Goal: Transaction & Acquisition: Purchase product/service

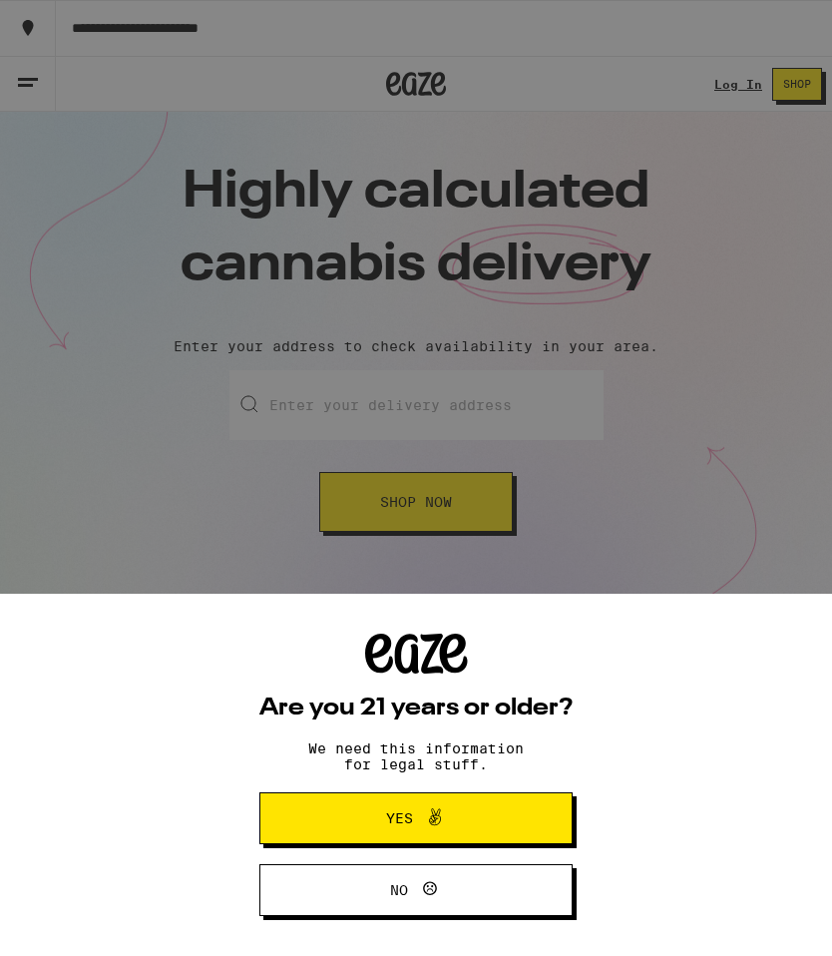
click at [473, 812] on span "Yes" at bounding box center [416, 818] width 152 height 26
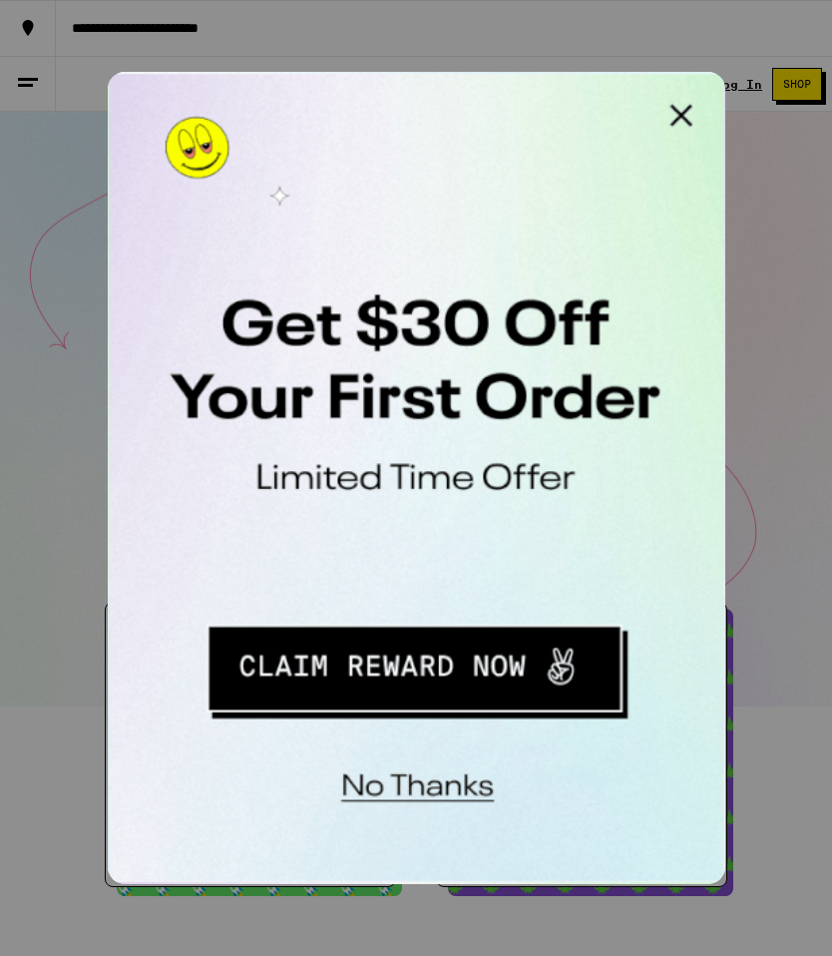
click at [266, 389] on button "No thanks" at bounding box center [239, 393] width 147 height 41
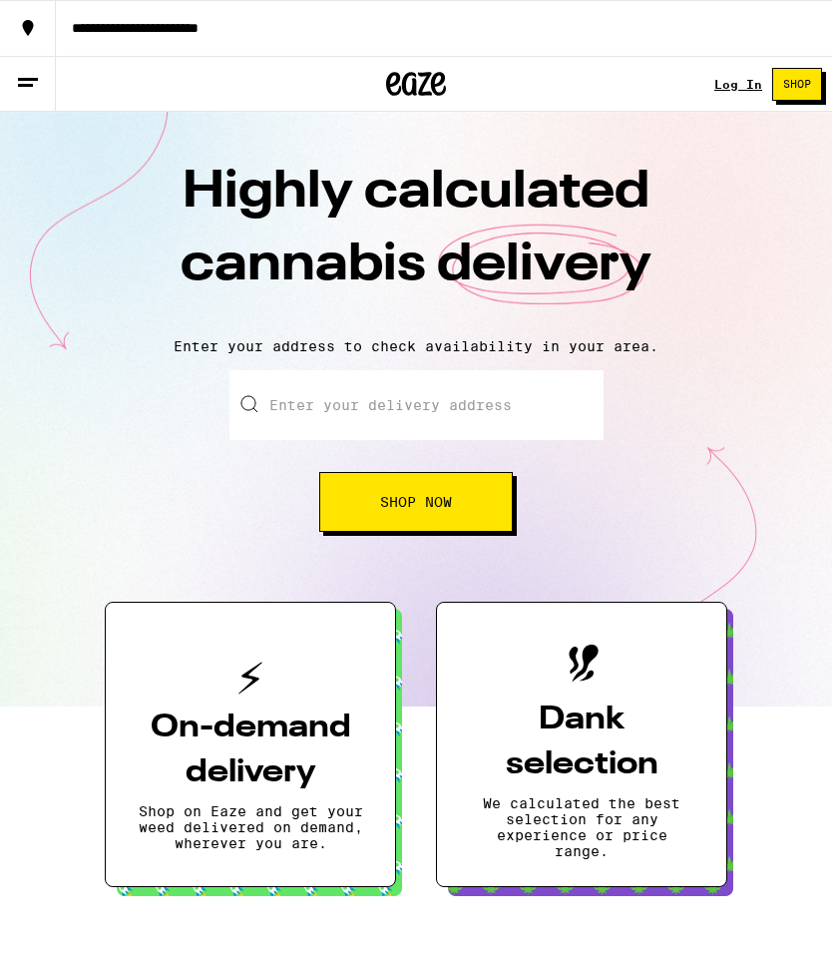
click at [726, 91] on link "Log In" at bounding box center [739, 84] width 48 height 13
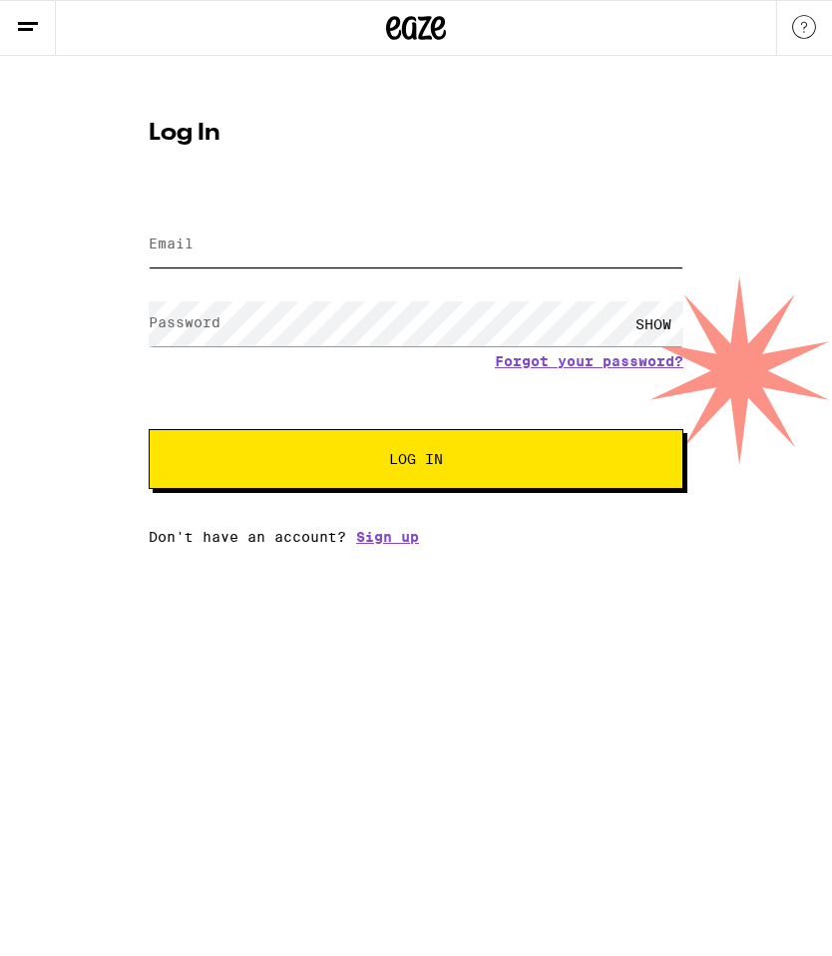
click at [432, 238] on input "Email" at bounding box center [416, 245] width 535 height 45
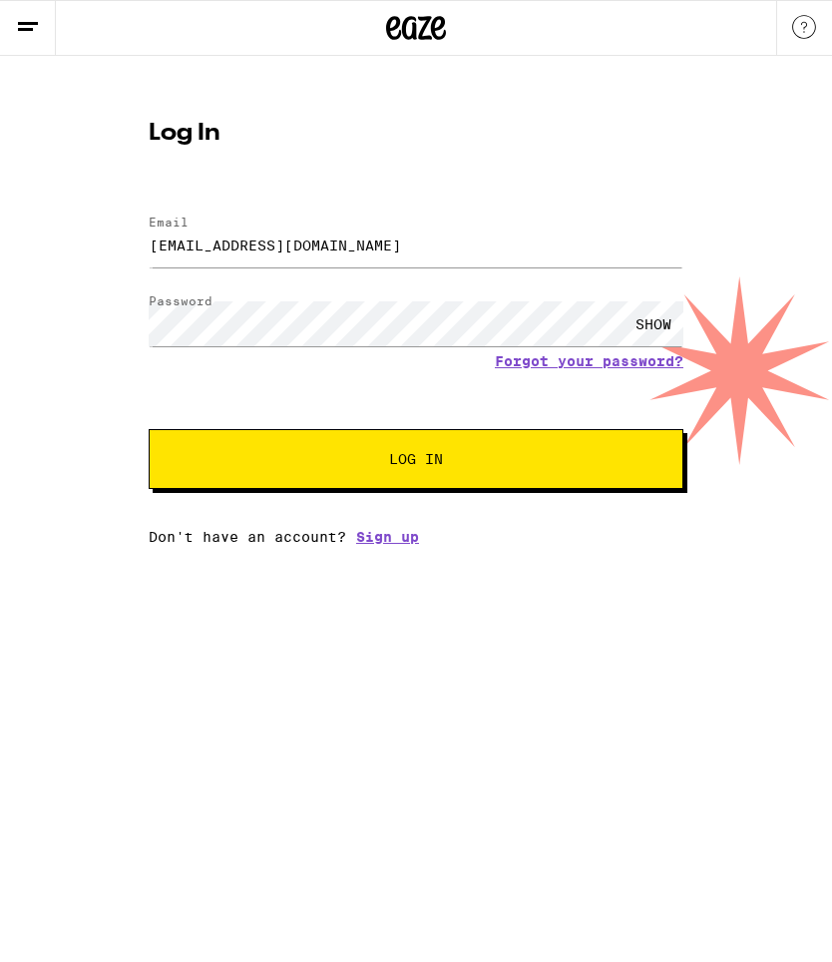
click at [479, 485] on button "Log In" at bounding box center [416, 459] width 535 height 60
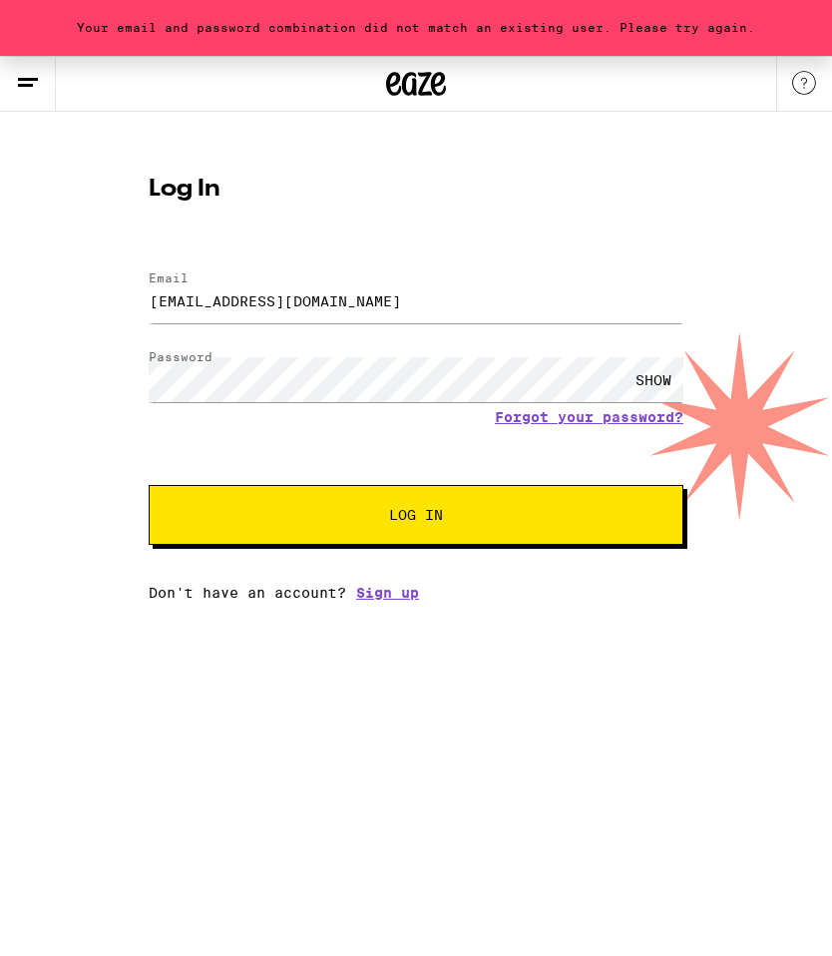
click at [677, 369] on div "SHOW" at bounding box center [654, 379] width 60 height 45
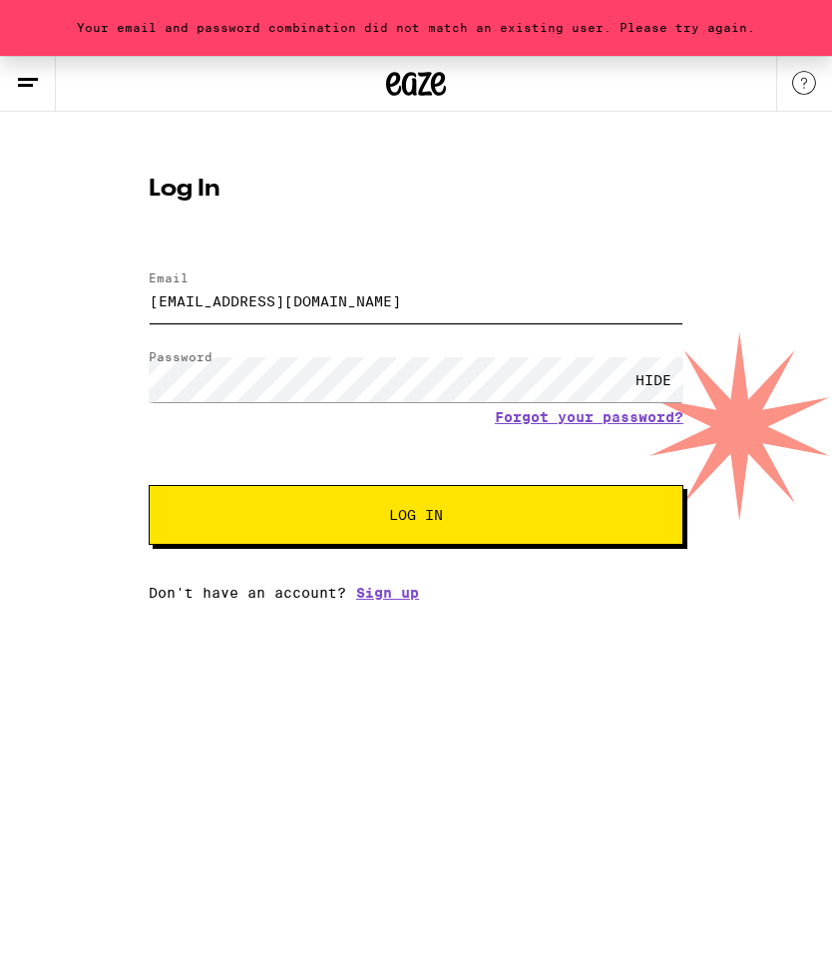
click at [428, 307] on input "[EMAIL_ADDRESS][DOMAIN_NAME]" at bounding box center [416, 300] width 535 height 45
type input "[EMAIL_ADDRESS][DOMAIN_NAME]"
click at [440, 522] on span "Log In" at bounding box center [416, 515] width 54 height 14
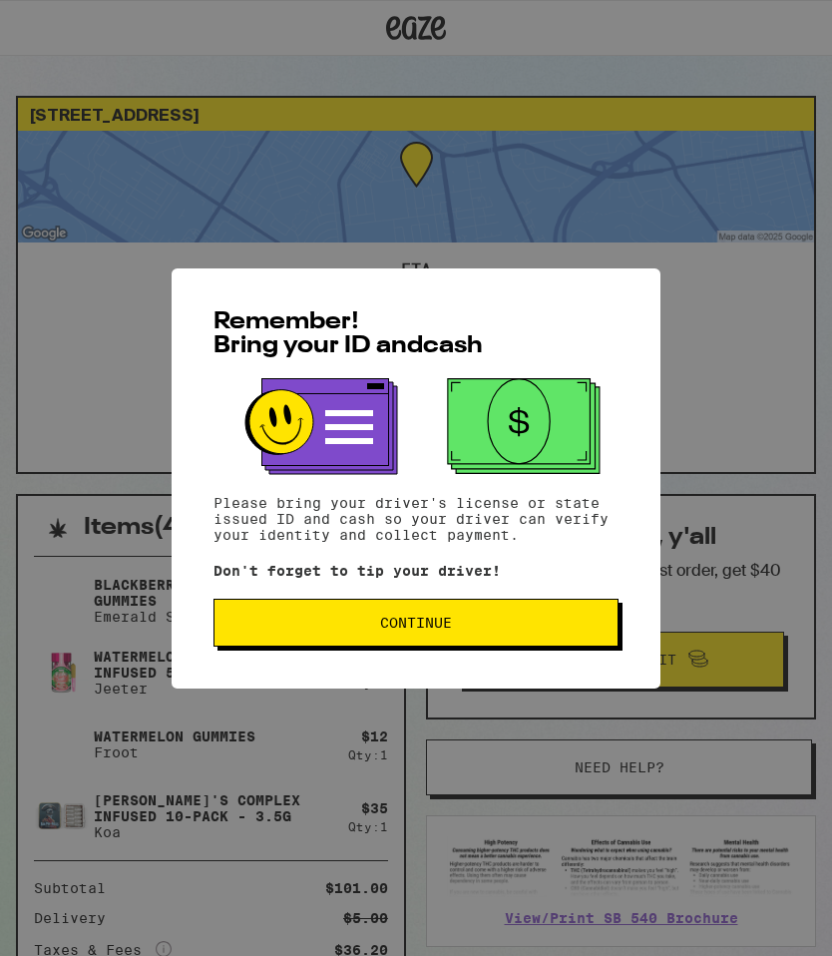
click at [538, 646] on button "Continue" at bounding box center [416, 623] width 405 height 48
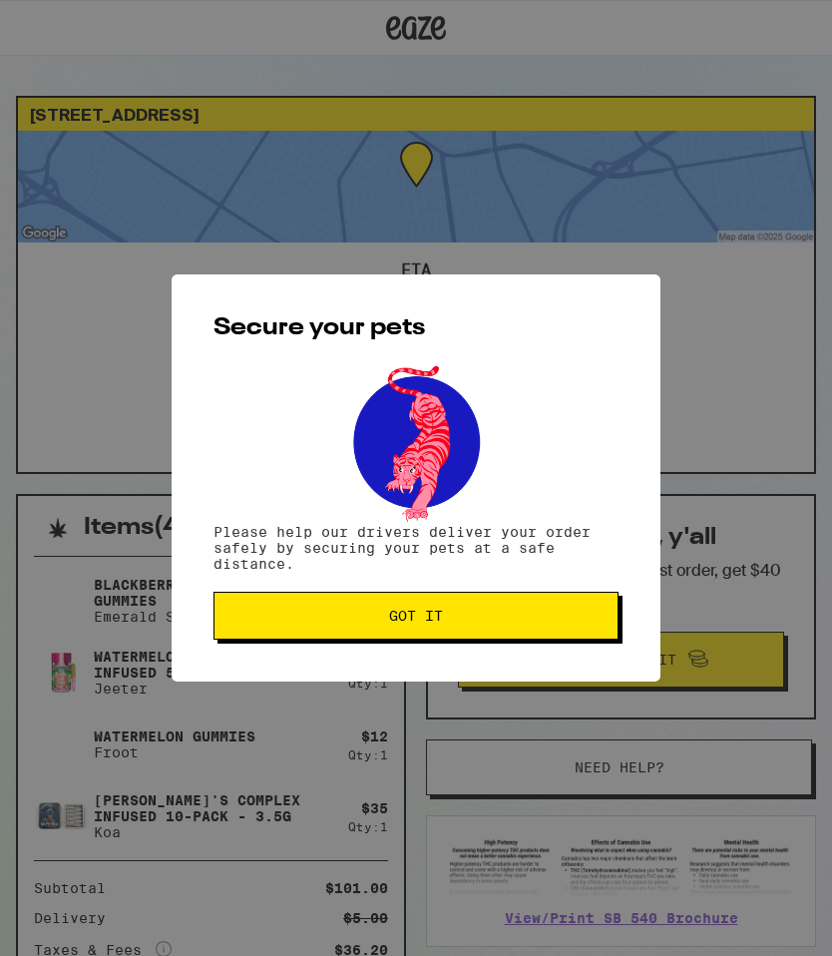
click at [517, 640] on button "Got it" at bounding box center [416, 616] width 405 height 48
